Goal: Find specific page/section: Find specific page/section

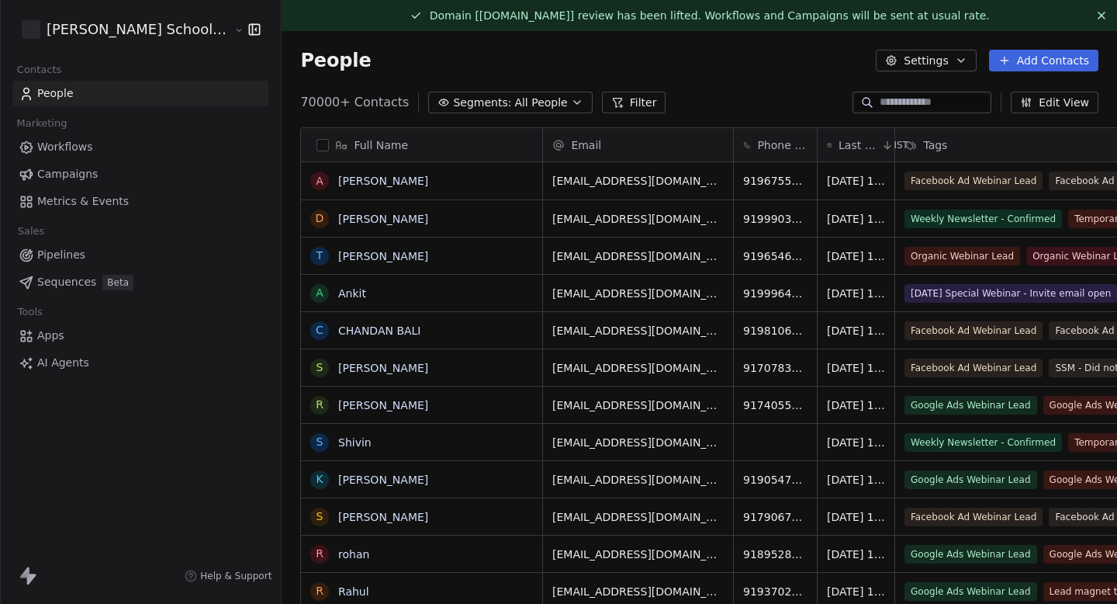
scroll to position [532, 888]
click at [126, 171] on link "Campaigns" at bounding box center [140, 174] width 256 height 26
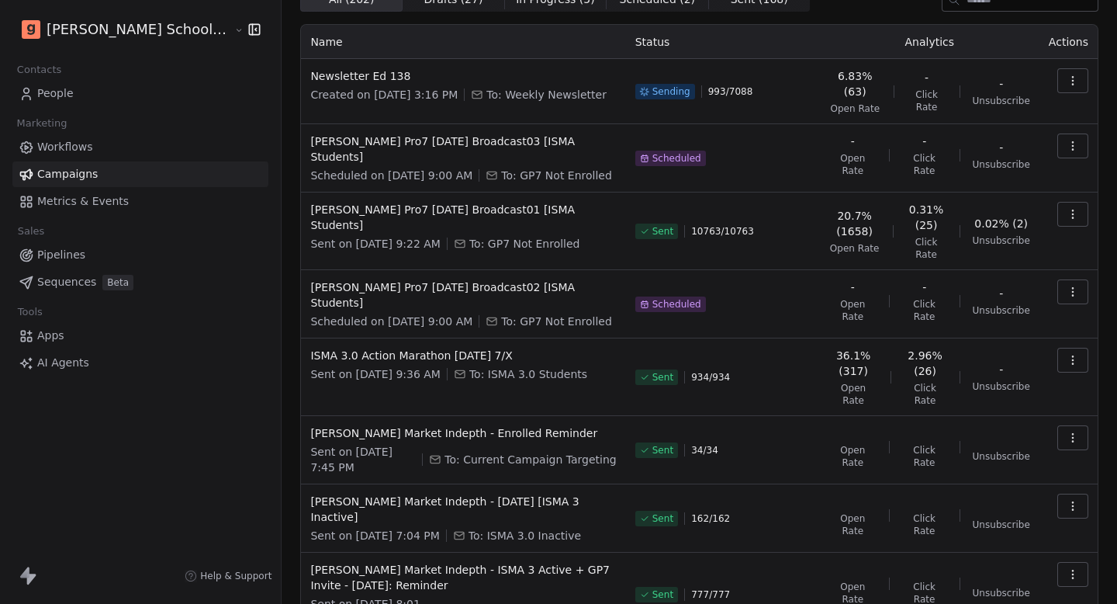
scroll to position [208, 0]
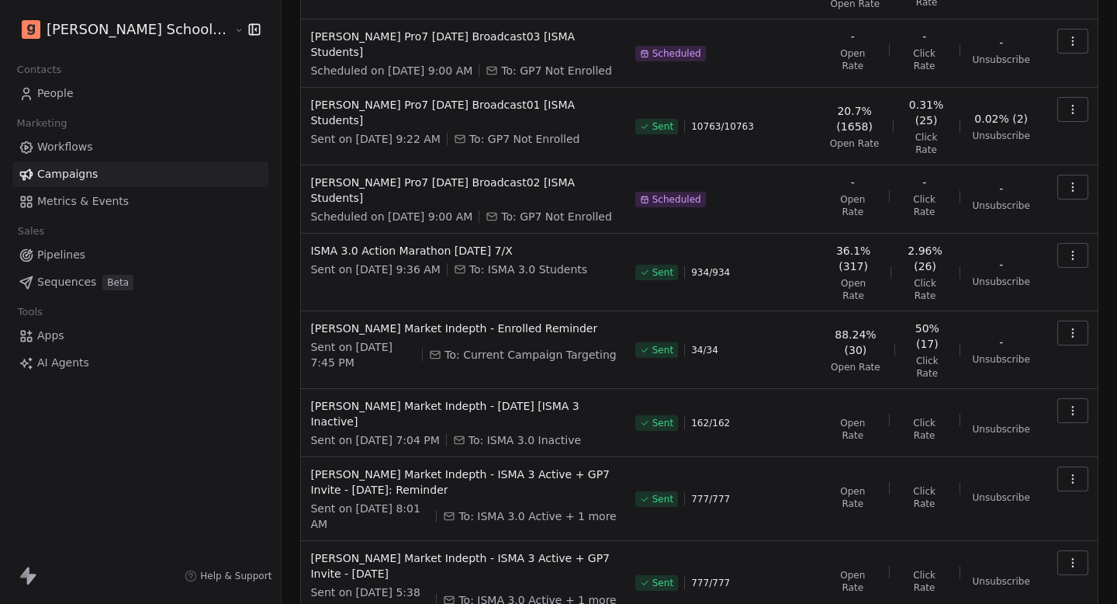
click at [1051, 586] on div "Campaigns Create new campaign All ( 202 ) All ( 202 ) Drafts ( 27 ) Drafts ( 27…" at bounding box center [700, 288] width 836 height 930
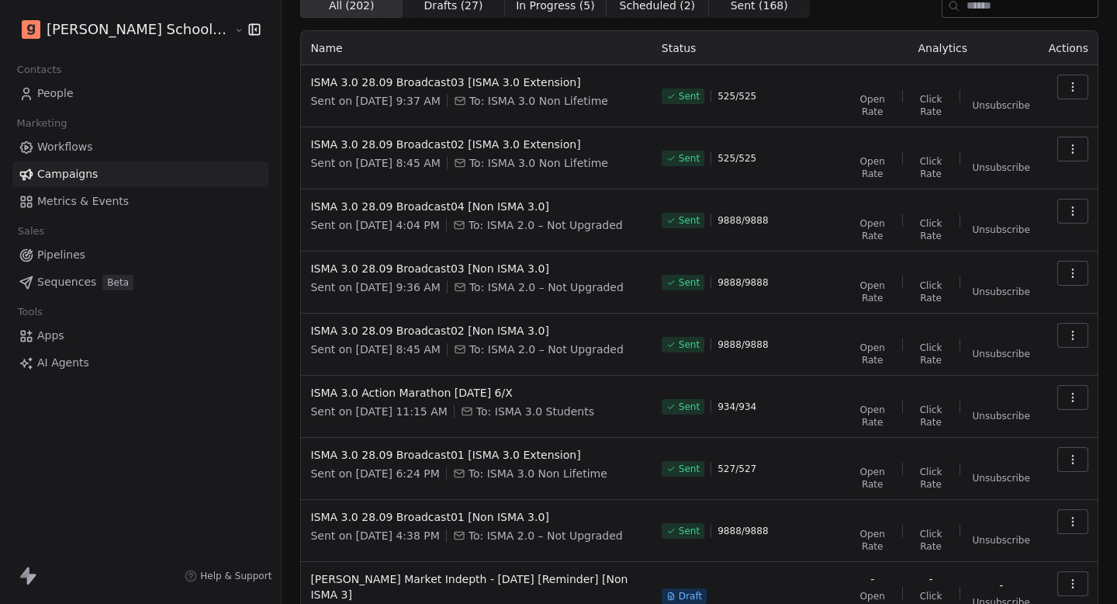
scroll to position [251, 0]
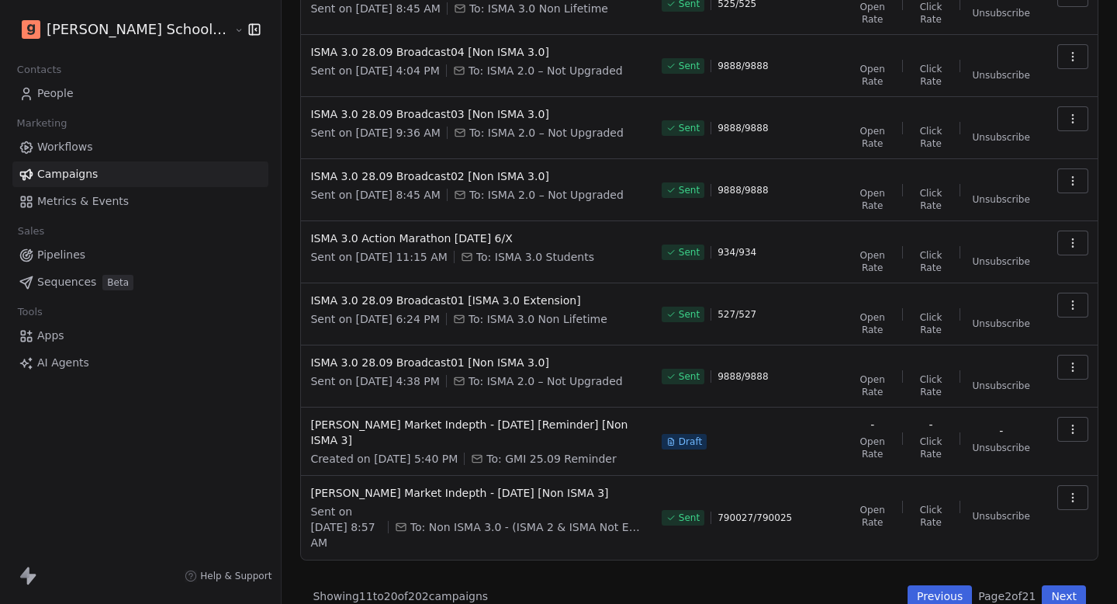
click at [1069, 585] on button "Next" at bounding box center [1064, 596] width 44 height 22
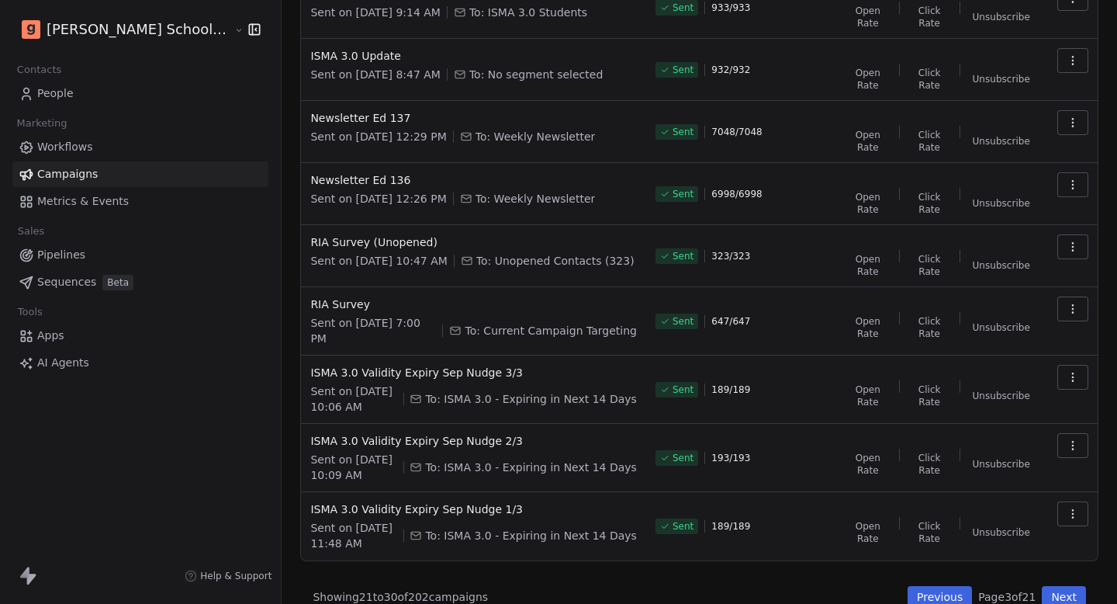
scroll to position [254, 0]
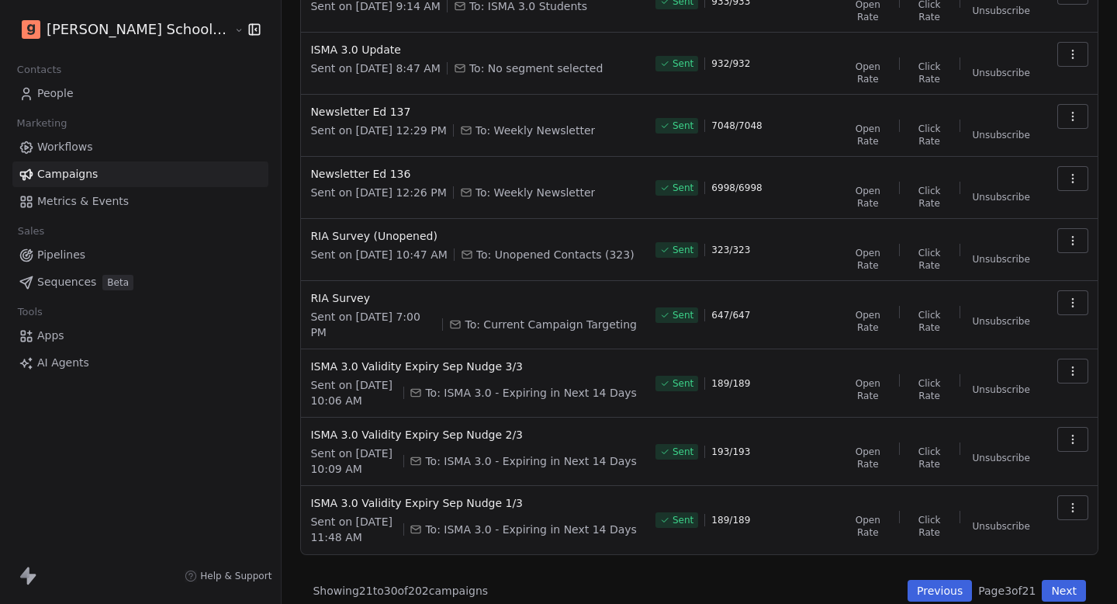
click at [962, 587] on button "Previous" at bounding box center [940, 591] width 64 height 22
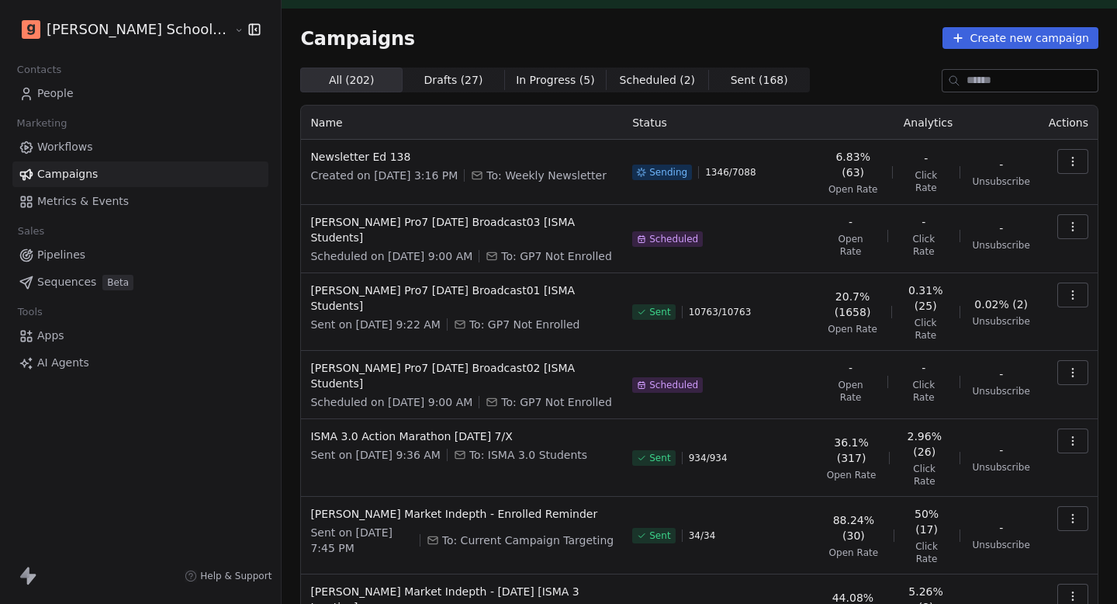
scroll to position [233, 0]
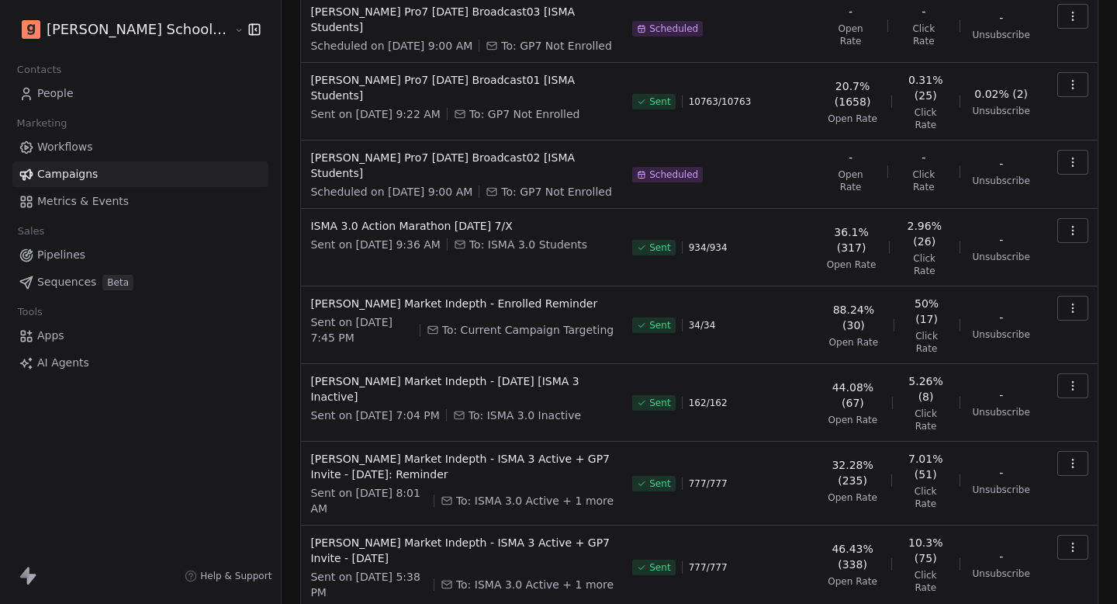
click at [1055, 591] on div "Campaigns Create new campaign All ( 202 ) All ( 202 ) Drafts ( 27 ) Drafts ( 27…" at bounding box center [700, 275] width 836 height 954
click at [1060, 587] on div "Campaigns Create new campaign All ( 202 ) All ( 202 ) Drafts ( 27 ) Drafts ( 27…" at bounding box center [700, 275] width 836 height 954
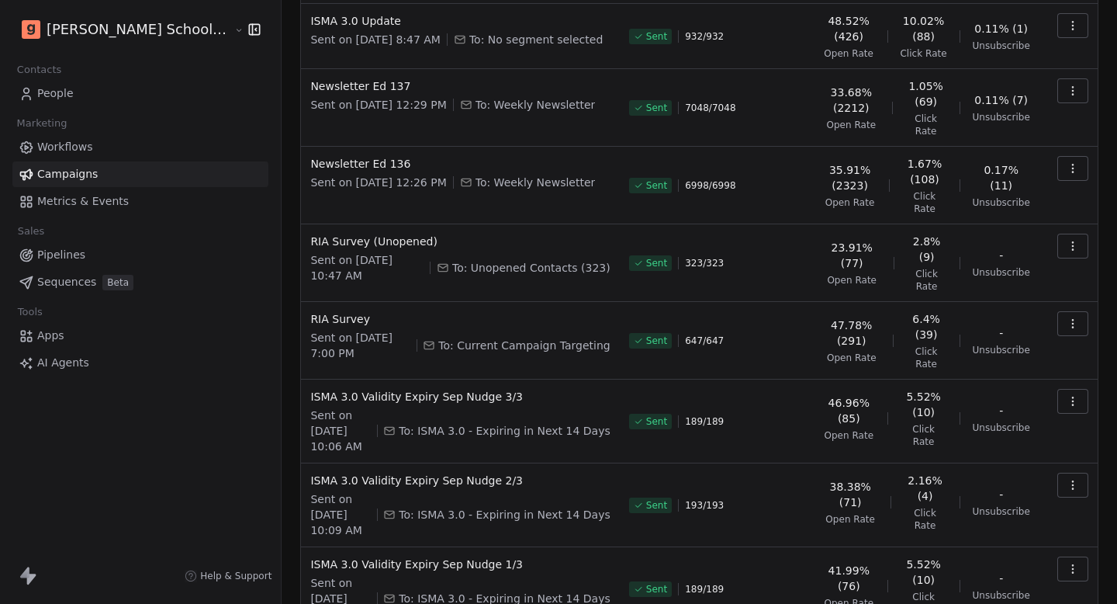
scroll to position [279, 0]
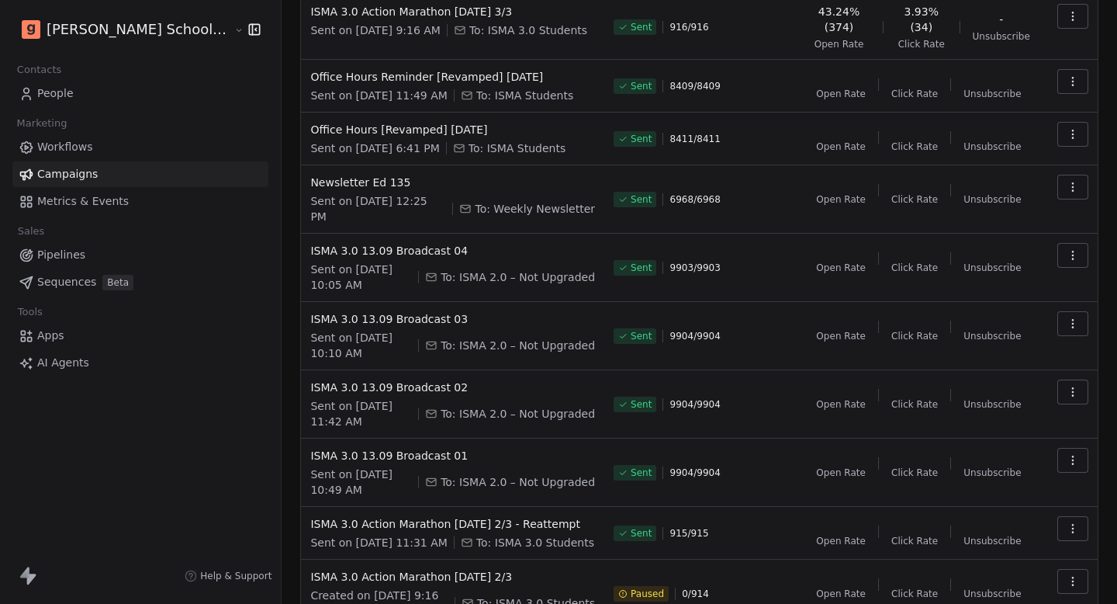
scroll to position [227, 0]
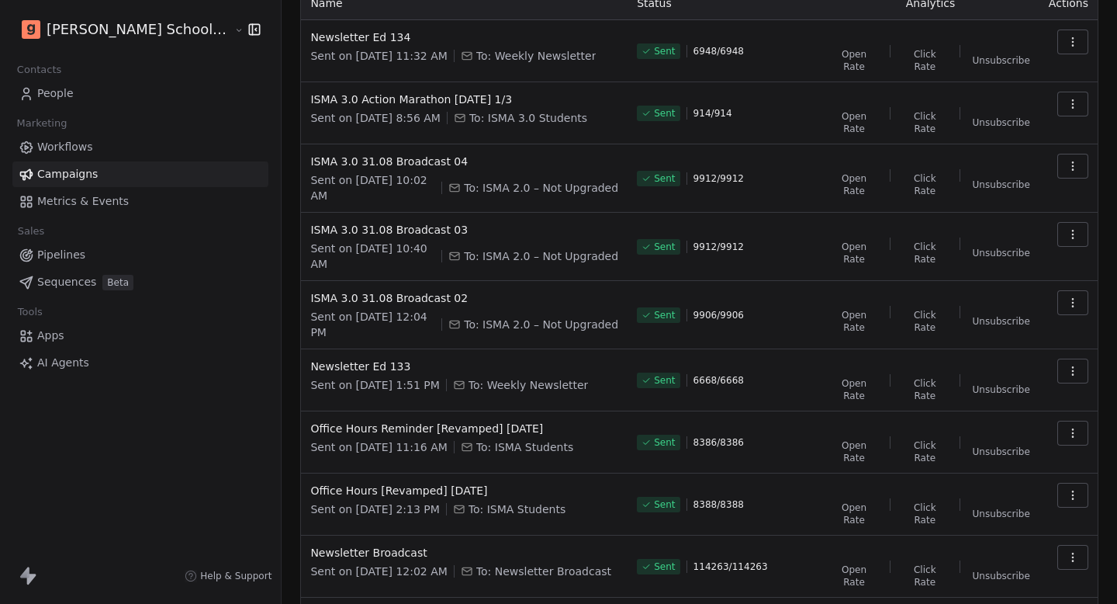
scroll to position [152, 0]
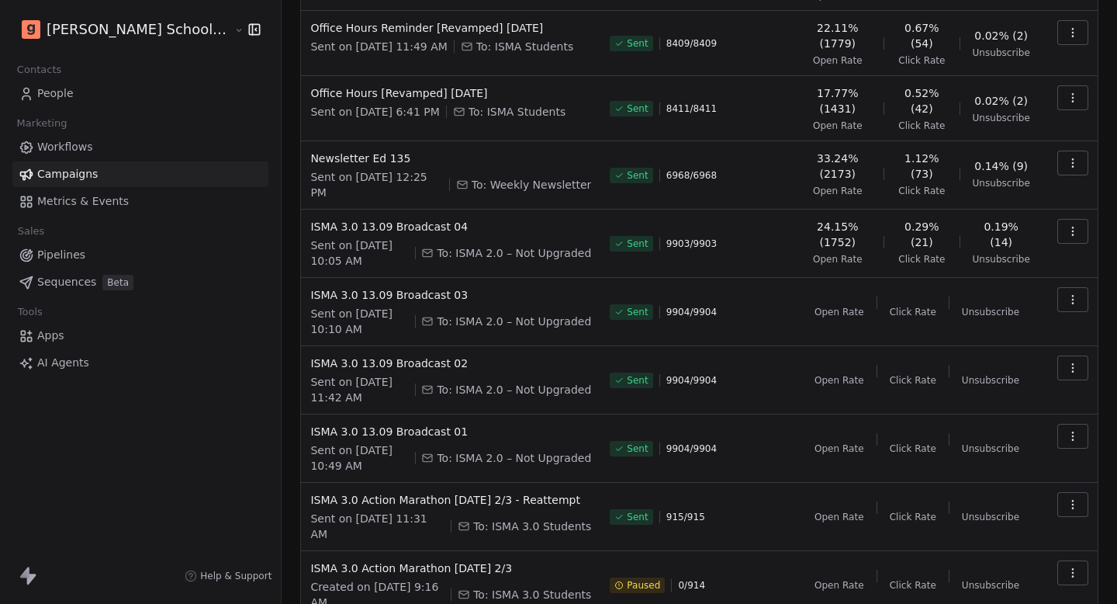
scroll to position [264, 0]
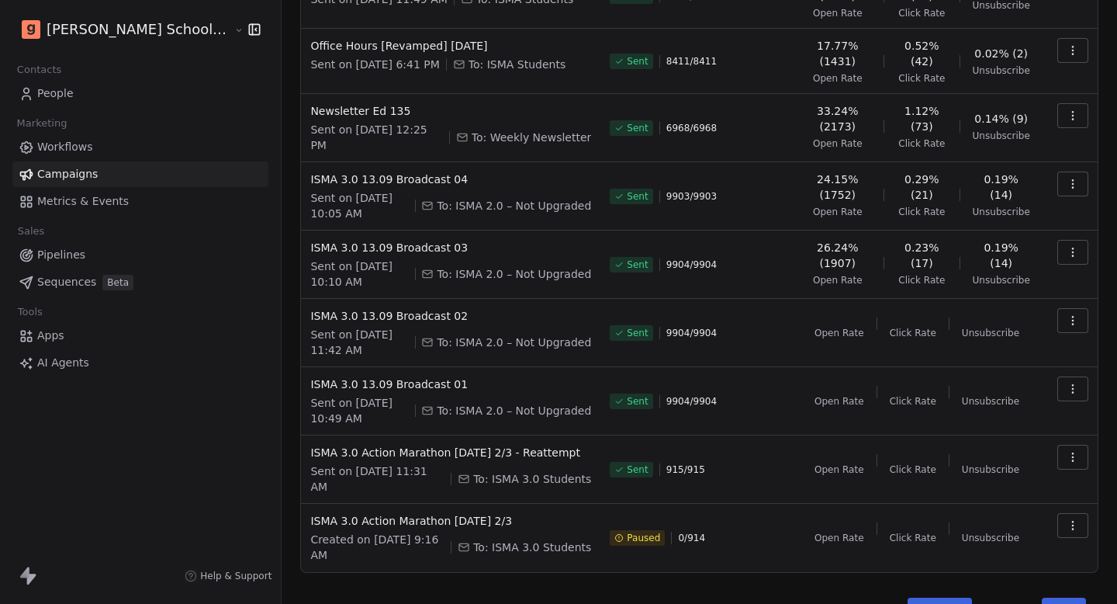
click at [958, 586] on div "Campaigns Create new campaign All ( 202 ) All ( 202 ) Drafts ( 27 ) Drafts ( 27…" at bounding box center [700, 202] width 836 height 871
click at [959, 598] on button "Previous" at bounding box center [940, 609] width 64 height 22
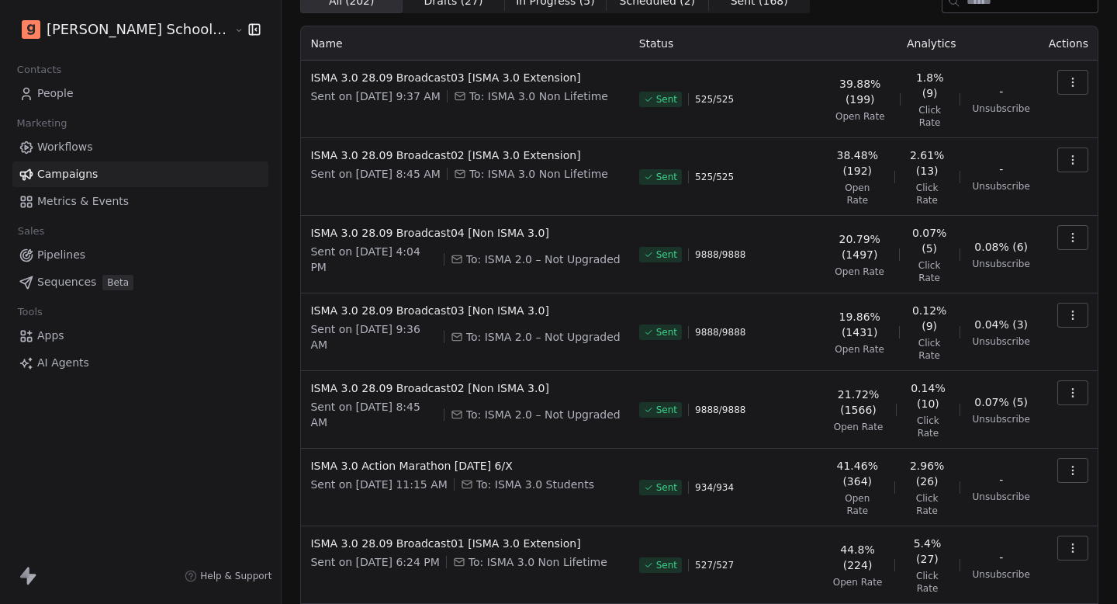
scroll to position [304, 0]
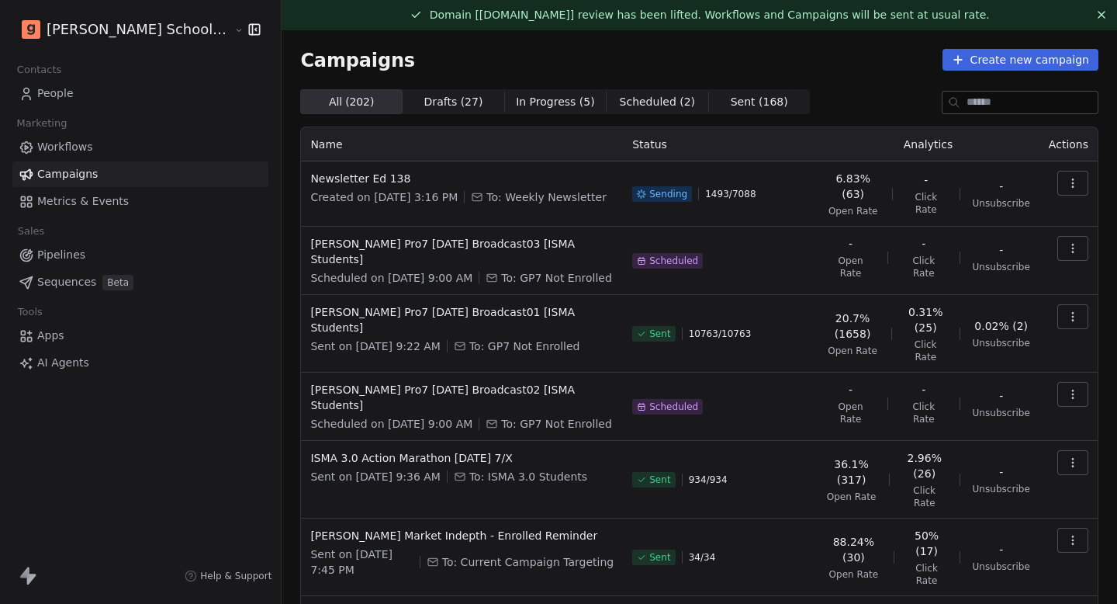
scroll to position [0, 0]
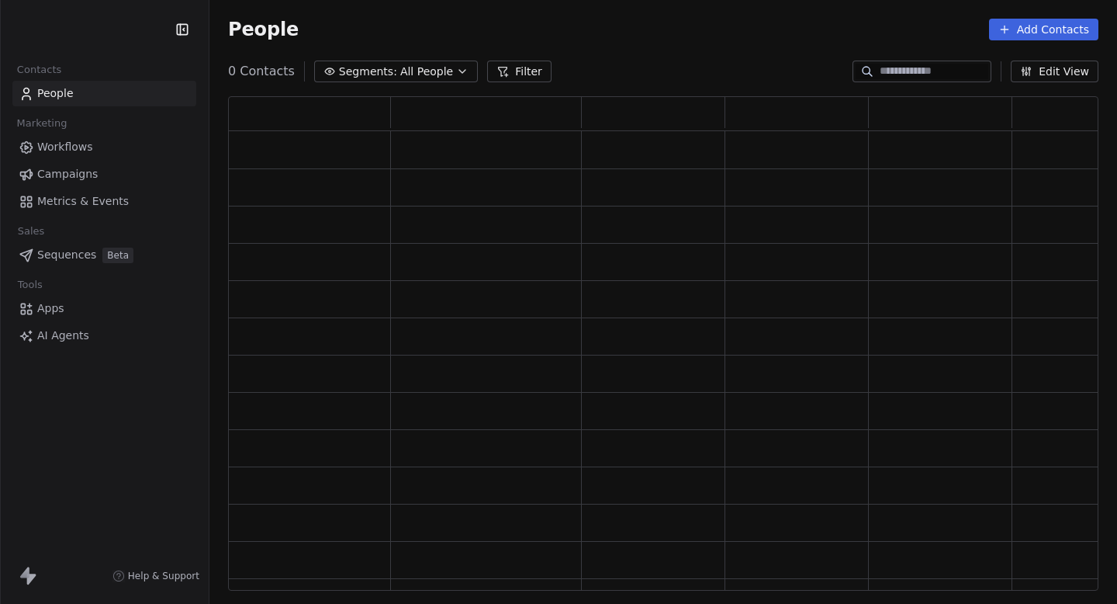
scroll to position [494, 871]
